Goal: Transaction & Acquisition: Purchase product/service

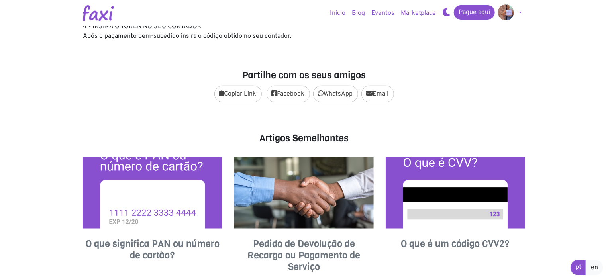
scroll to position [279, 0]
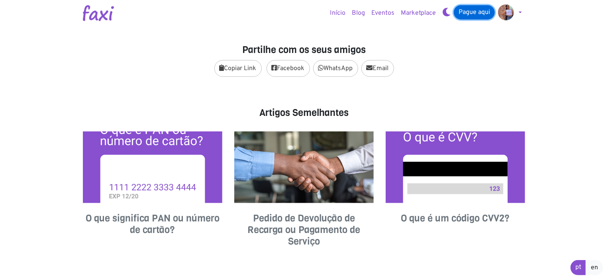
click at [470, 12] on link "Pague aqui" at bounding box center [474, 12] width 41 height 14
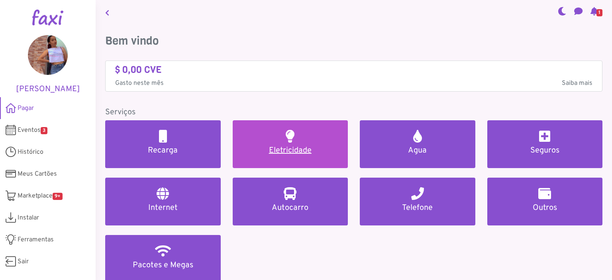
click at [289, 150] on h5 "Eletricidade" at bounding box center [290, 151] width 96 height 10
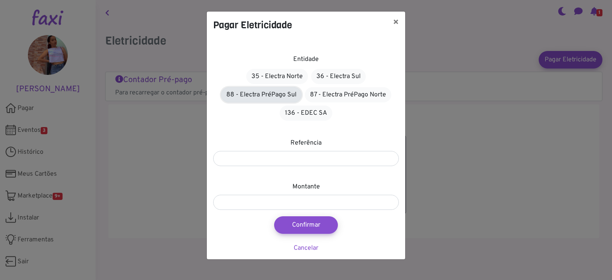
click at [255, 92] on link "88 - Electra PréPago Sul" at bounding box center [261, 94] width 81 height 15
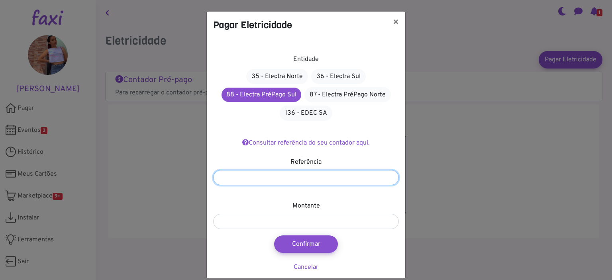
click at [287, 177] on input "number" at bounding box center [306, 177] width 186 height 15
type input "*******"
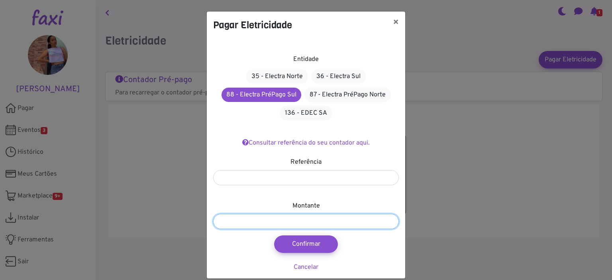
click at [286, 220] on input "number" at bounding box center [306, 221] width 186 height 15
type input "****"
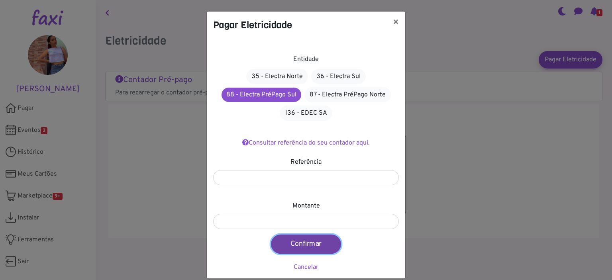
click at [303, 246] on button "Confirmar" at bounding box center [306, 244] width 70 height 19
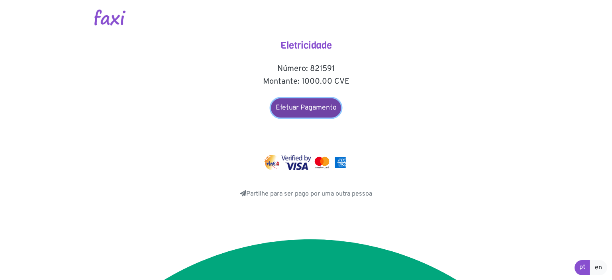
click at [305, 108] on link "Efetuar Pagamento" at bounding box center [306, 107] width 70 height 19
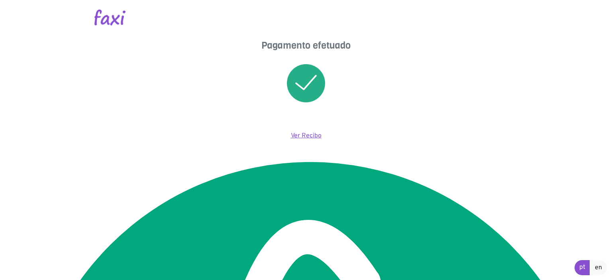
click at [301, 136] on link "Ver Recibo" at bounding box center [306, 136] width 31 height 8
